Goal: Task Accomplishment & Management: Manage account settings

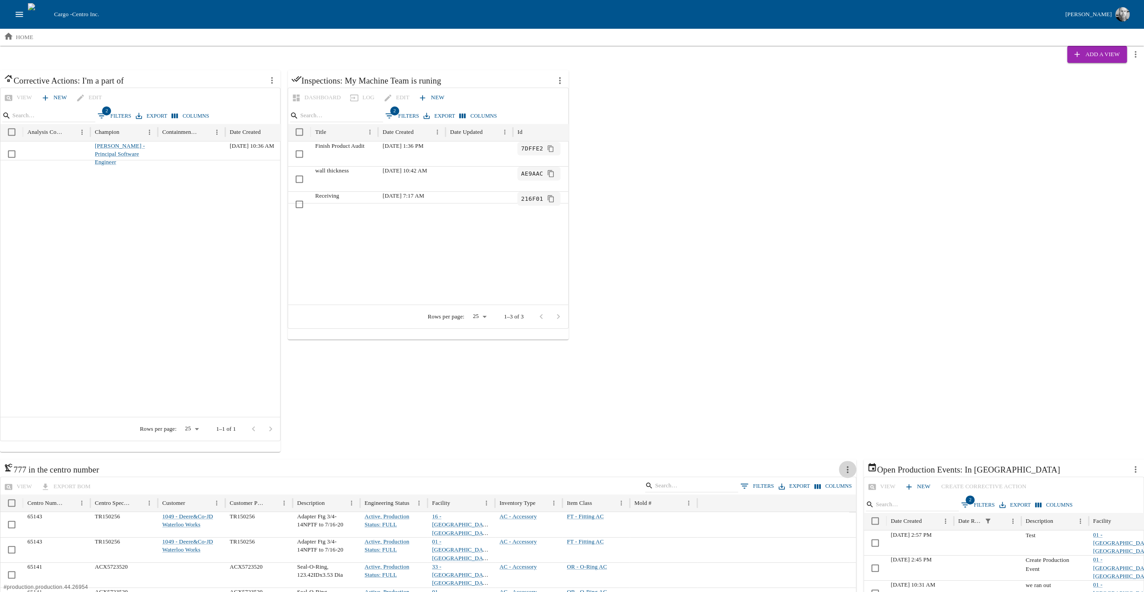
click at [853, 472] on button "more actions" at bounding box center [847, 469] width 17 height 17
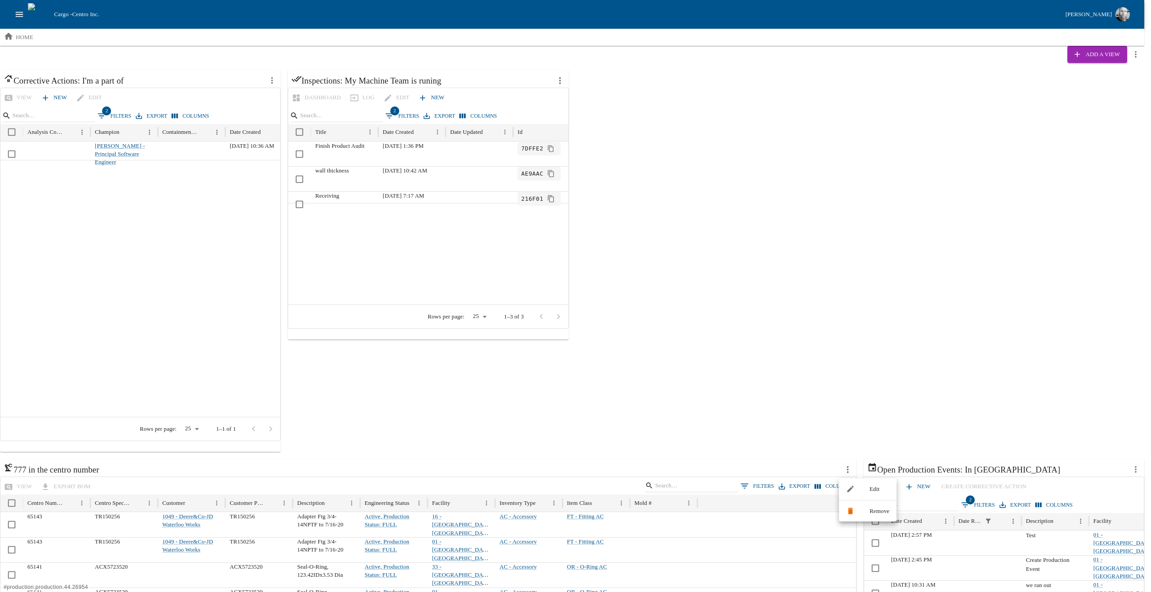
click at [871, 486] on span "Edit" at bounding box center [879, 489] width 20 height 9
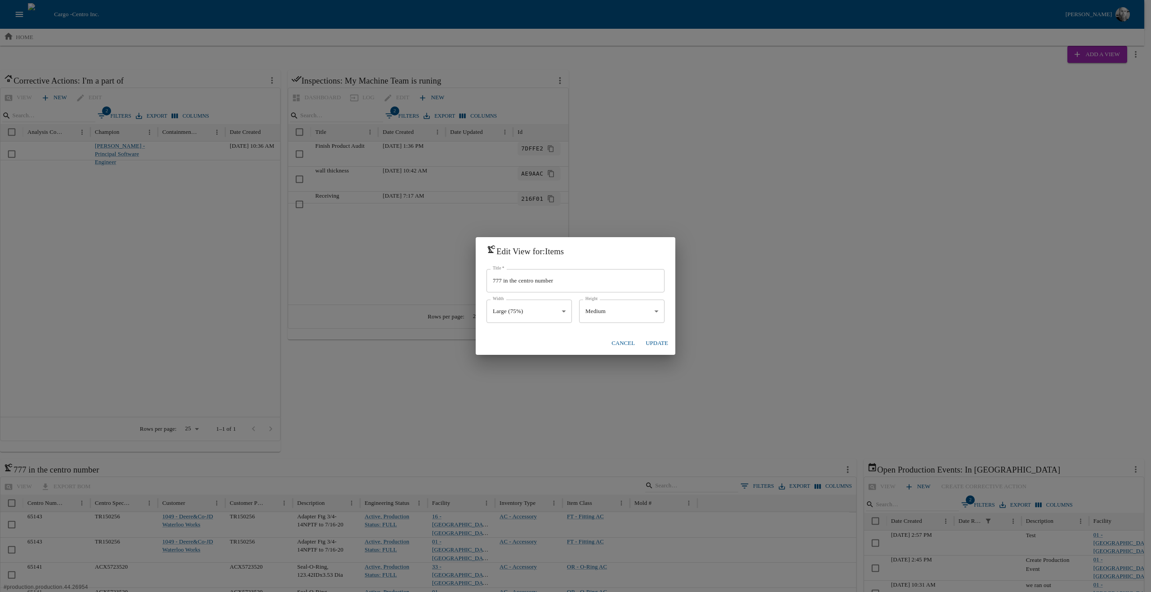
click at [598, 346] on li "Medium" at bounding box center [621, 348] width 85 height 14
click at [531, 346] on li "Medium (50%)" at bounding box center [528, 348] width 85 height 14
type input "******"
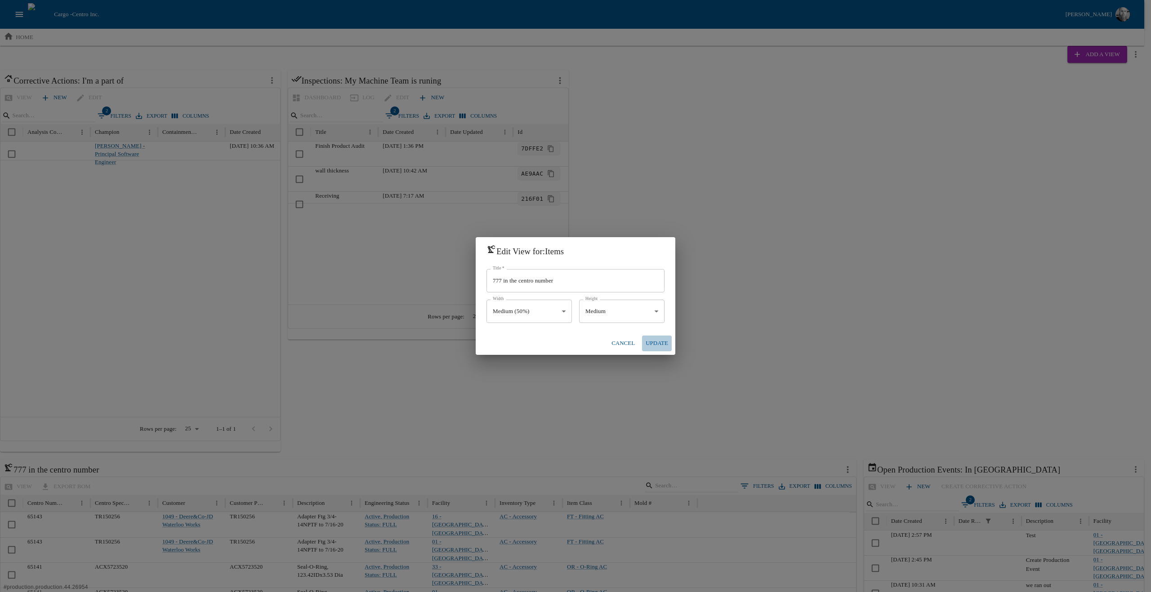
click at [654, 343] on button "Update" at bounding box center [657, 344] width 30 height 16
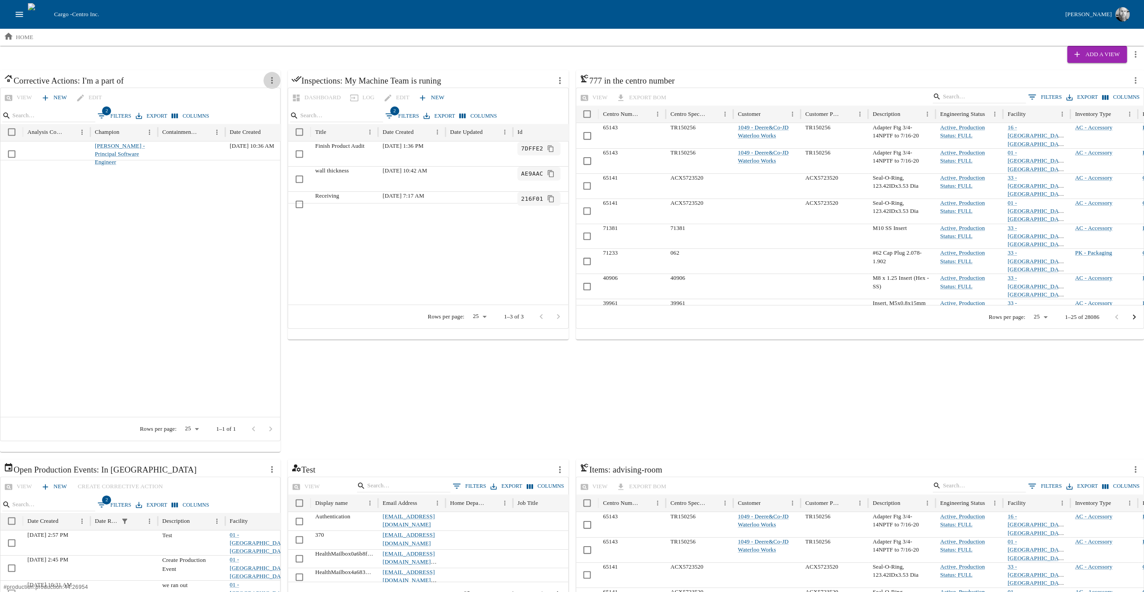
click at [273, 77] on icon "more actions" at bounding box center [272, 81] width 10 height 10
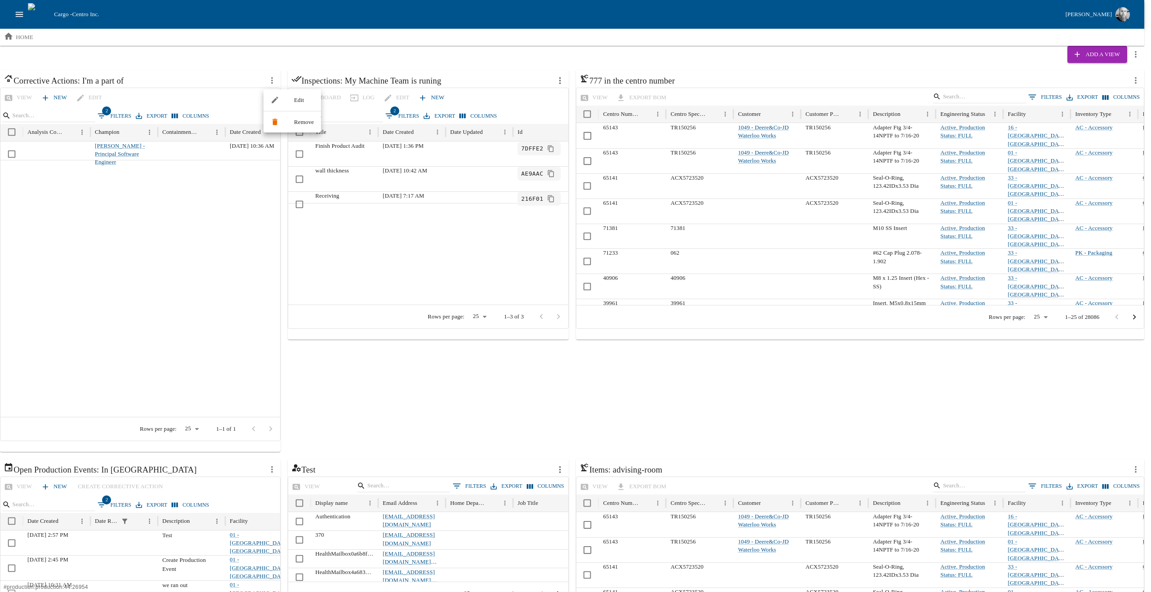
click at [297, 98] on span "Edit" at bounding box center [304, 100] width 20 height 9
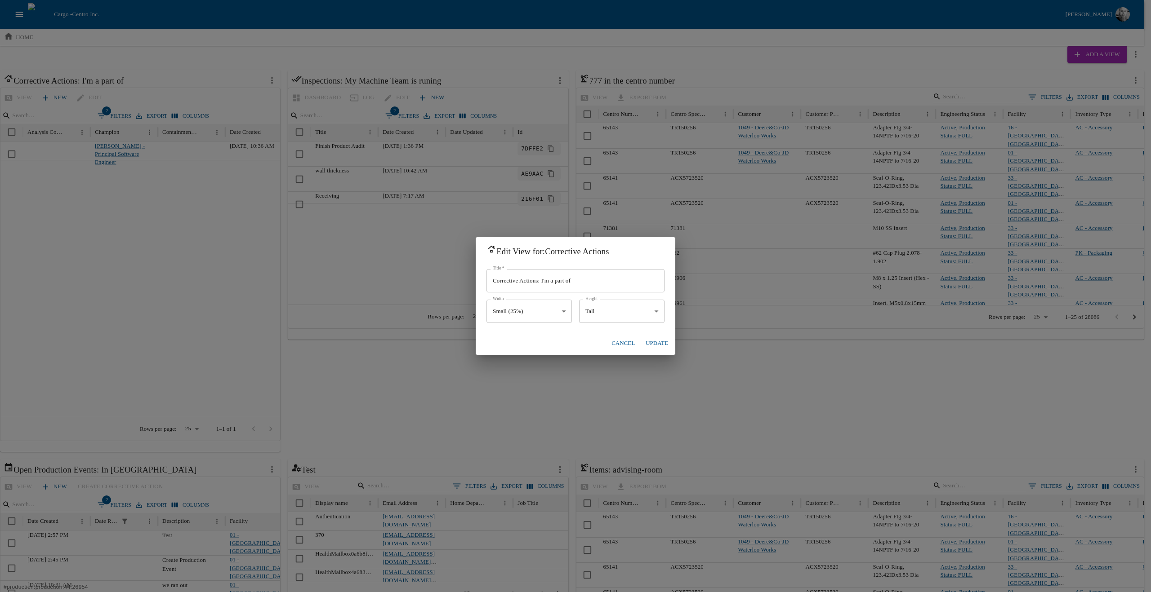
click at [548, 317] on body "Cargo - Centro Inc. [PERSON_NAME] home Add a View Corrective Actions: I'm a par…" at bounding box center [575, 503] width 1151 height 1006
click at [614, 313] on div at bounding box center [575, 296] width 1151 height 592
click at [624, 313] on body "Cargo - Centro Inc. [PERSON_NAME] home Add a View Corrective Actions: I'm a par…" at bounding box center [575, 503] width 1151 height 1006
click at [603, 347] on li "Medium" at bounding box center [621, 348] width 85 height 14
type input "******"
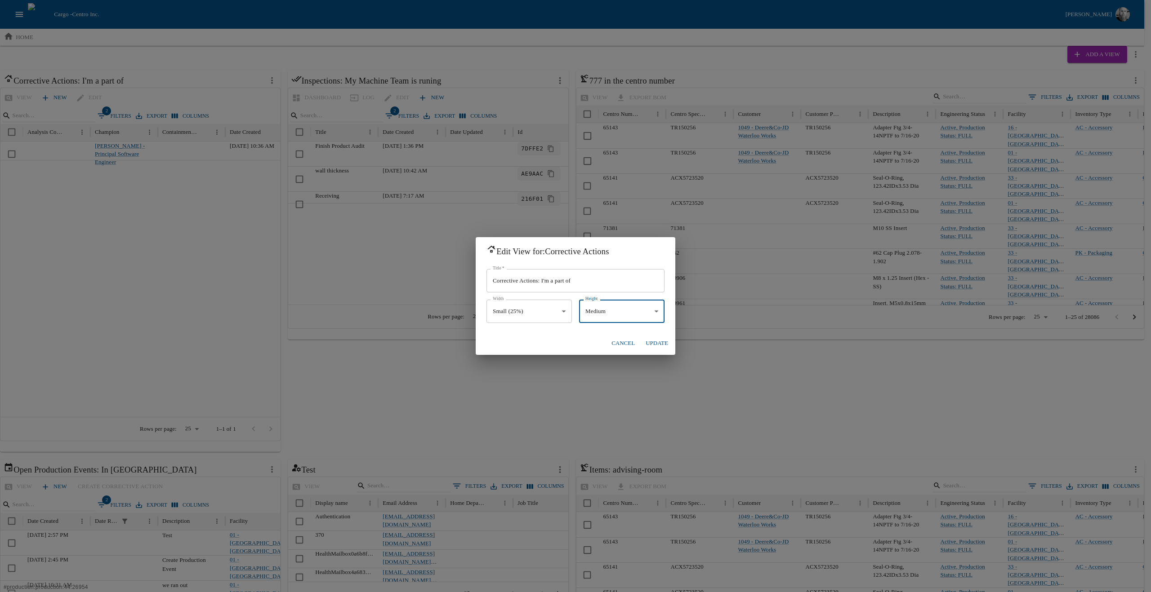
click at [656, 342] on button "Update" at bounding box center [657, 344] width 30 height 16
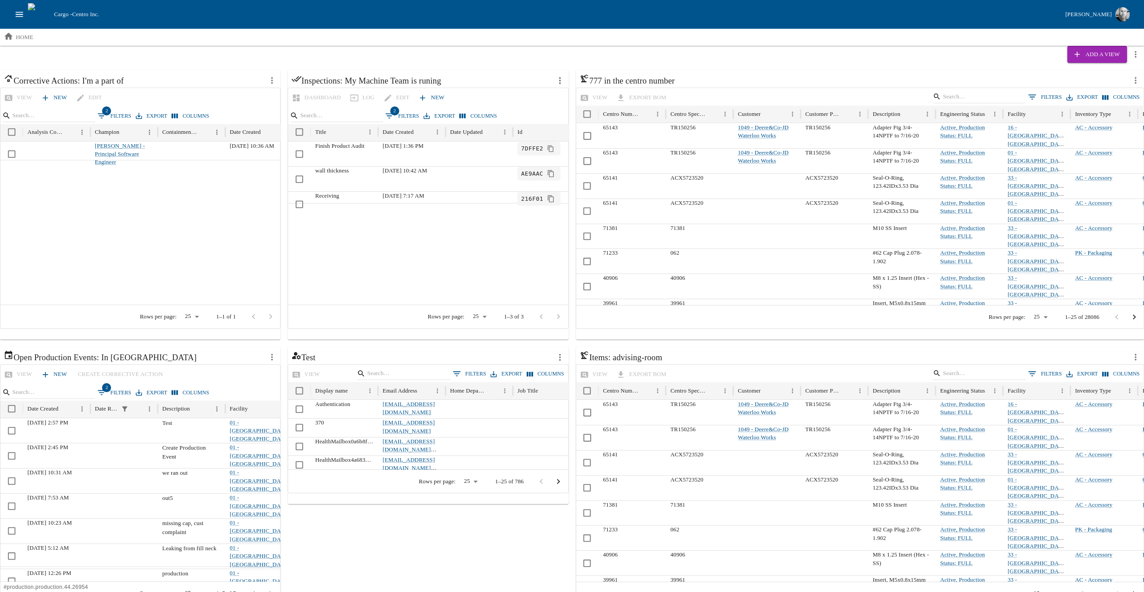
click at [844, 39] on ol "home" at bounding box center [572, 37] width 1144 height 17
